Goal: Obtain resource: Download file/media

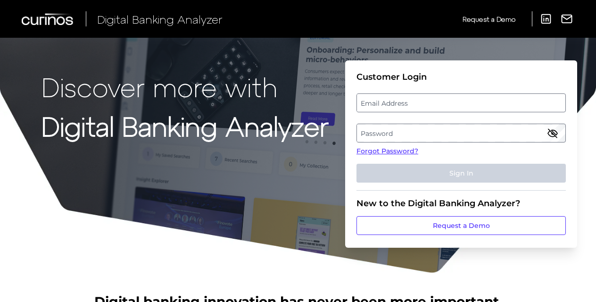
click at [402, 109] on label "Email Address" at bounding box center [461, 102] width 208 height 17
click at [402, 109] on input "email" at bounding box center [461, 102] width 209 height 19
click at [403, 104] on input "Email Address" at bounding box center [461, 102] width 209 height 19
click at [451, 106] on input "Jodi_Gallacher@keybank..com" at bounding box center [461, 102] width 209 height 19
type input "[EMAIL_ADDRESS][DOMAIN_NAME]"
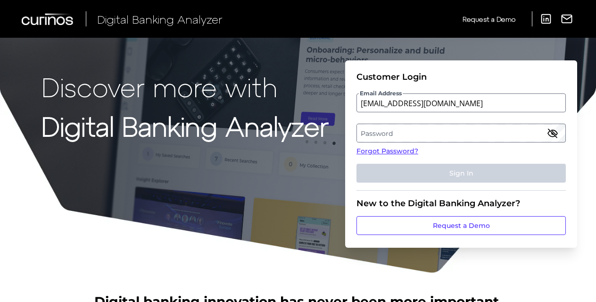
click at [447, 140] on label "Password" at bounding box center [461, 133] width 208 height 17
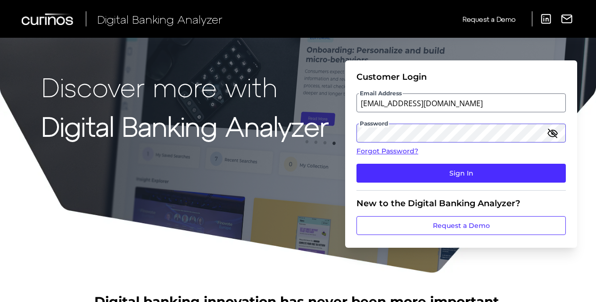
click at [357, 164] on button "Sign In" at bounding box center [461, 173] width 209 height 19
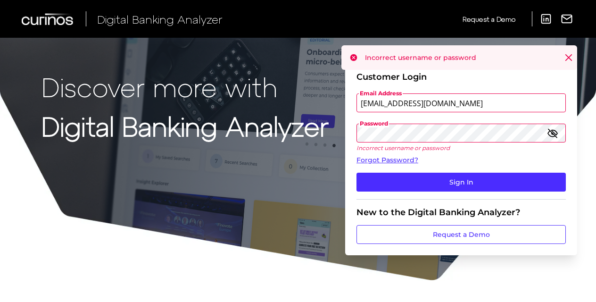
click at [550, 138] on icon "button" at bounding box center [552, 132] width 11 height 11
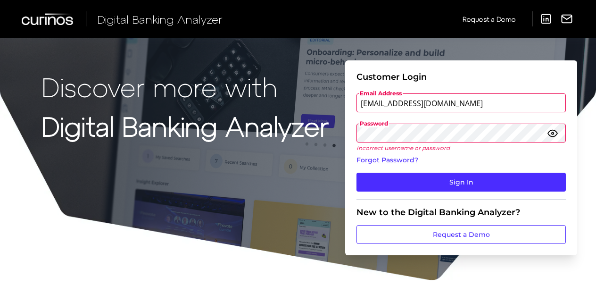
click at [357, 173] on button "Sign In" at bounding box center [461, 182] width 209 height 19
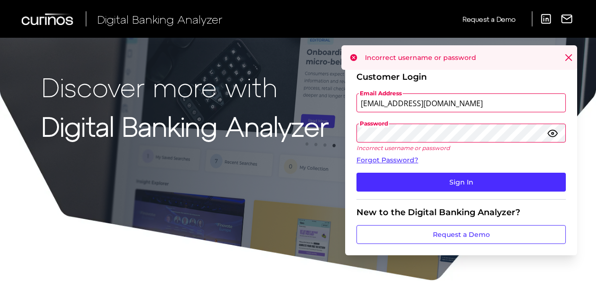
click at [293, 131] on div "Discover more with Digital Banking Analyzer Customer Login Email Address [EMAIL…" at bounding box center [298, 140] width 596 height 281
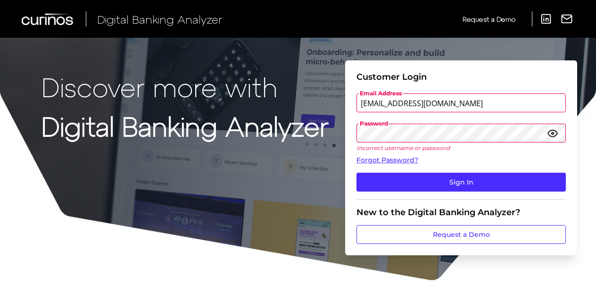
click at [357, 173] on button "Sign In" at bounding box center [461, 182] width 209 height 19
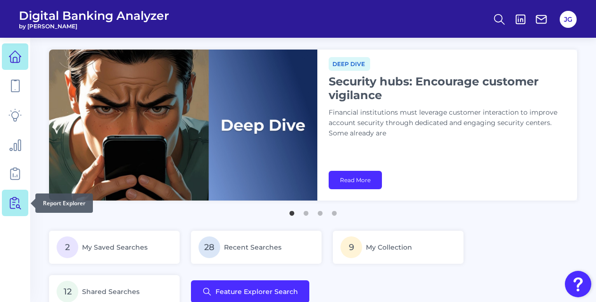
click at [10, 214] on link at bounding box center [15, 203] width 26 height 26
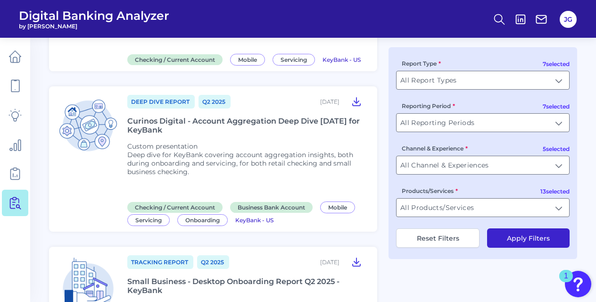
scroll to position [425, 0]
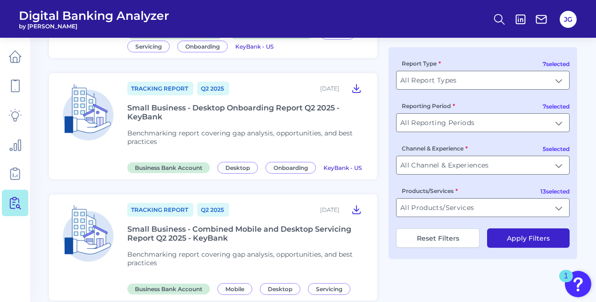
click at [231, 103] on div "Small Business - Desktop Onboarding Report Q2 2025 - KeyBank" at bounding box center [246, 112] width 239 height 18
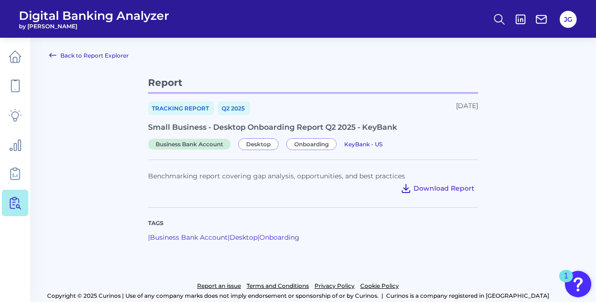
click at [426, 192] on span "Download Report" at bounding box center [444, 188] width 61 height 8
click at [356, 227] on p "Tags" at bounding box center [313, 223] width 330 height 8
